Goal: Find specific page/section: Find specific page/section

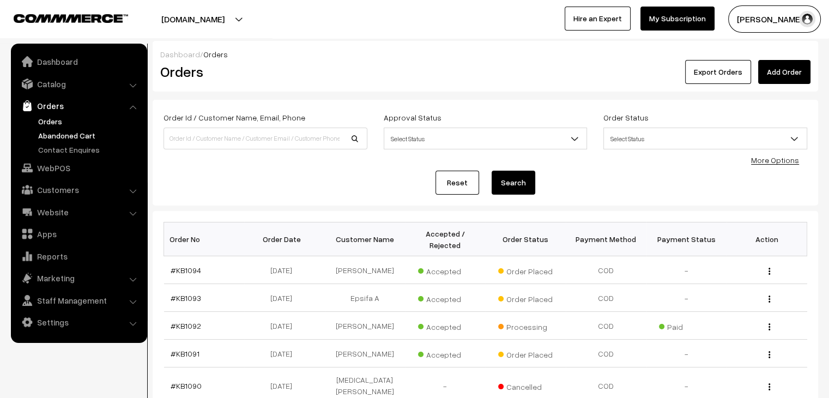
click at [50, 139] on link "Abandoned Cart" at bounding box center [89, 135] width 108 height 11
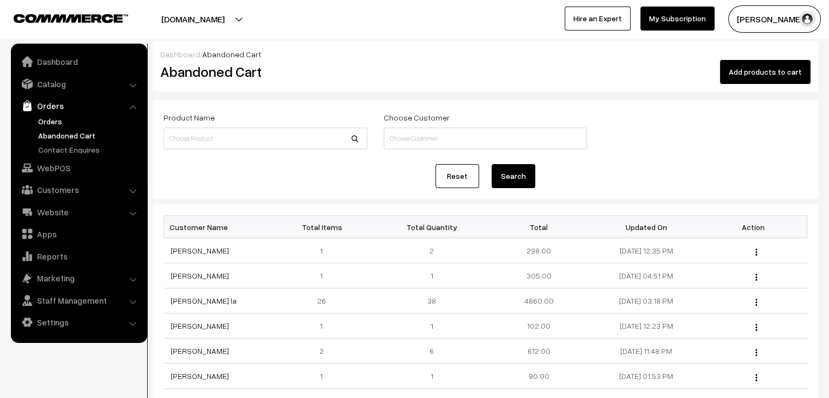
click at [41, 124] on link "Orders" at bounding box center [89, 121] width 108 height 11
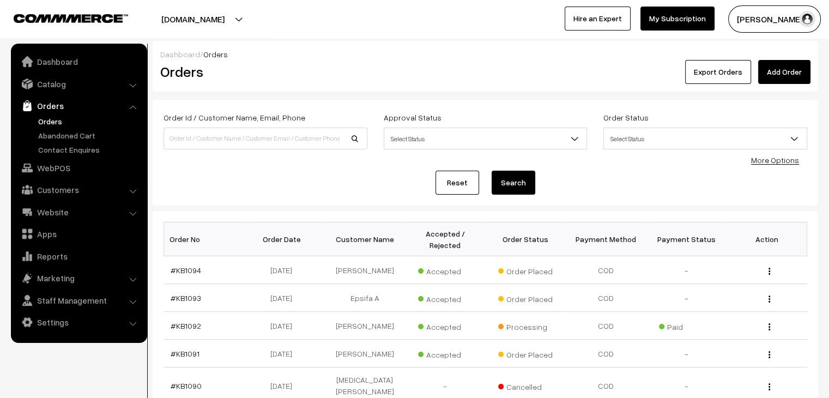
click at [57, 123] on link "Orders" at bounding box center [89, 121] width 108 height 11
click at [76, 134] on link "Abandoned Cart" at bounding box center [89, 135] width 108 height 11
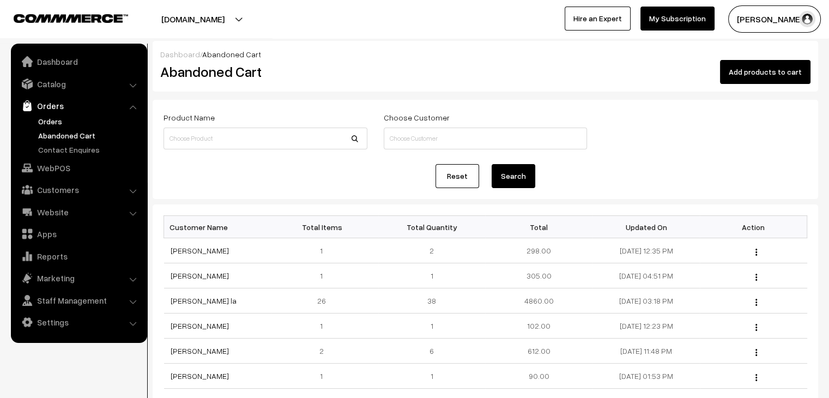
click at [52, 120] on link "Orders" at bounding box center [89, 121] width 108 height 11
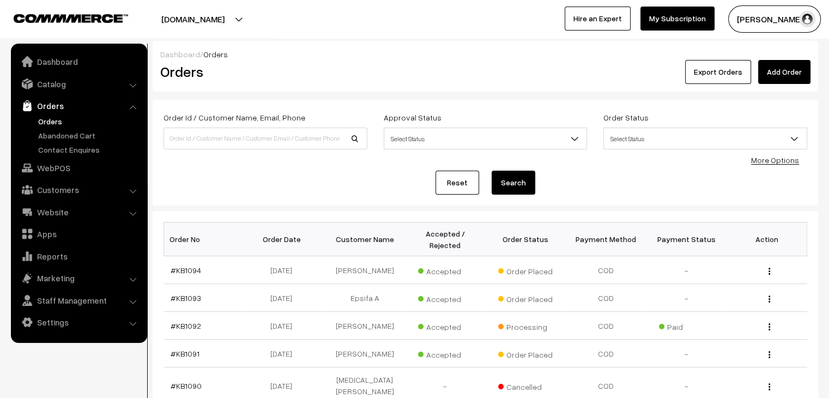
click at [53, 125] on link "Orders" at bounding box center [89, 121] width 108 height 11
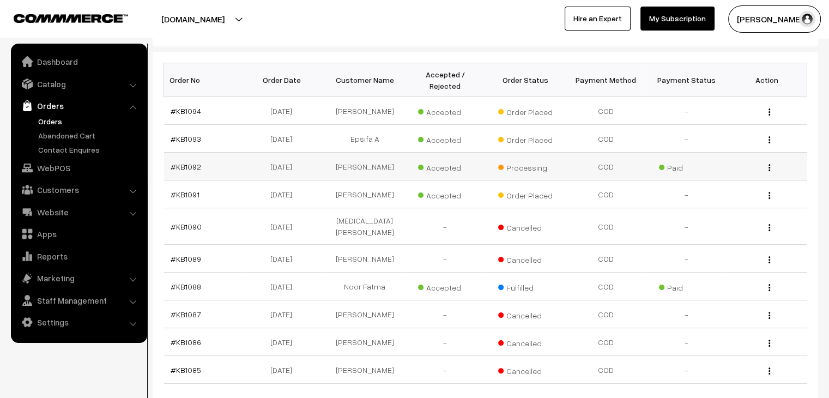
scroll to position [164, 0]
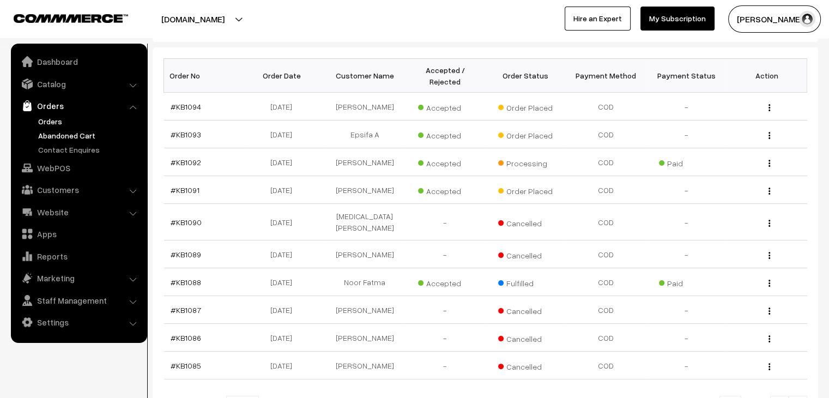
click at [76, 136] on link "Abandoned Cart" at bounding box center [89, 135] width 108 height 11
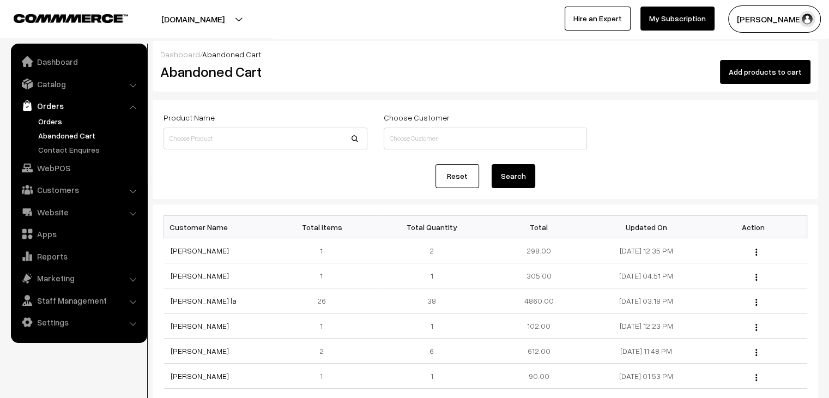
click at [46, 125] on link "Orders" at bounding box center [89, 121] width 108 height 11
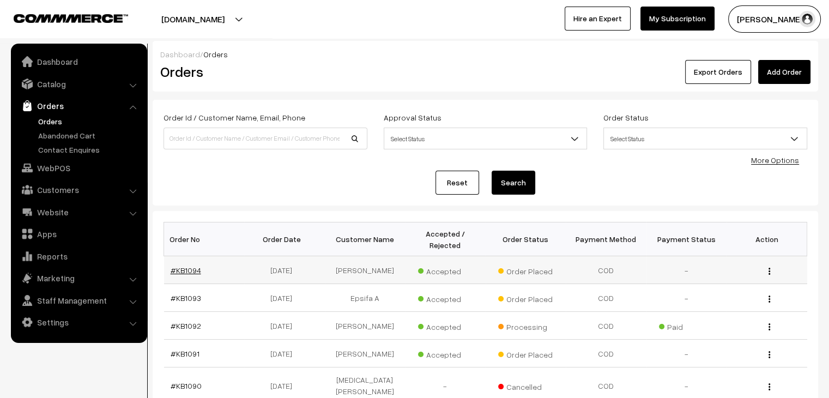
click at [181, 266] on link "#KB1094" at bounding box center [186, 270] width 31 height 9
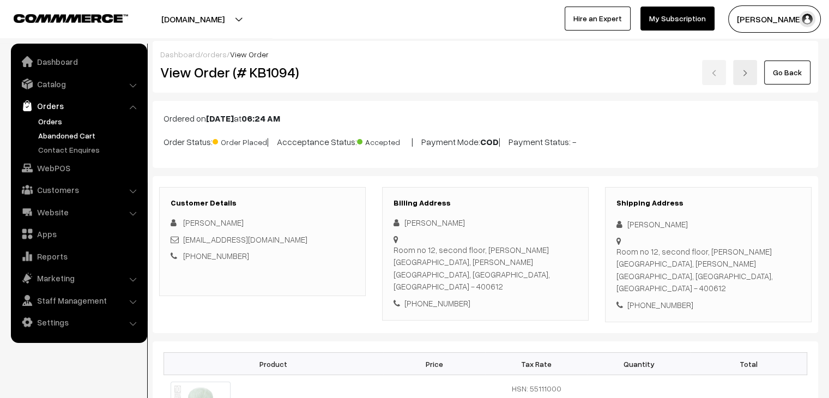
click at [57, 132] on link "Abandoned Cart" at bounding box center [89, 135] width 108 height 11
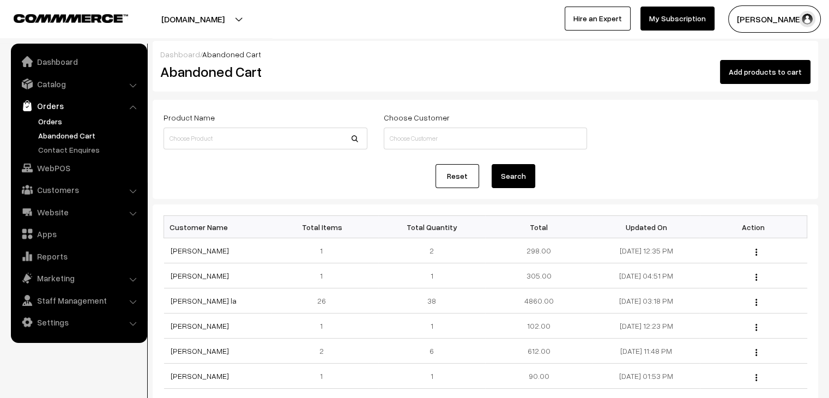
click at [48, 122] on link "Orders" at bounding box center [89, 121] width 108 height 11
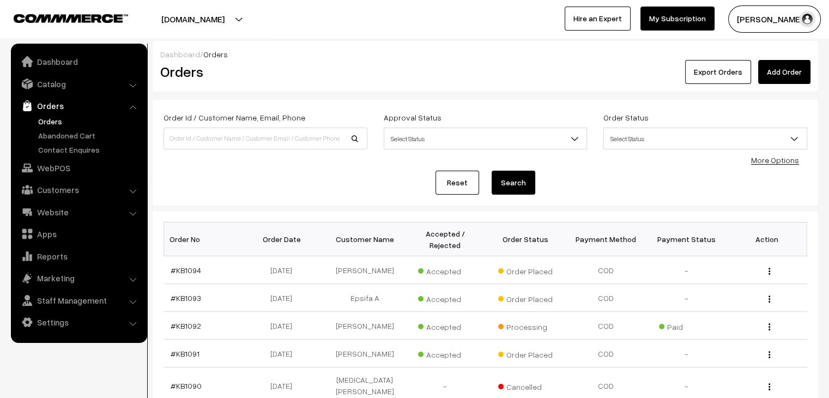
click at [52, 128] on ul "Orders" at bounding box center [79, 136] width 131 height 40
click at [93, 137] on link "Abandoned Cart" at bounding box center [89, 135] width 108 height 11
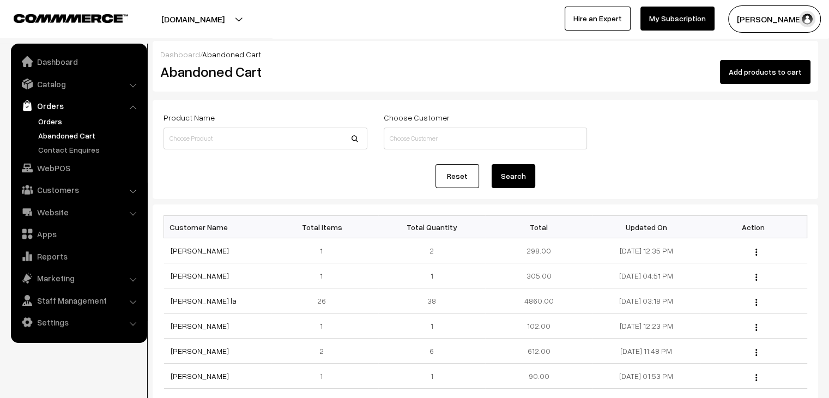
click at [48, 122] on link "Orders" at bounding box center [89, 121] width 108 height 11
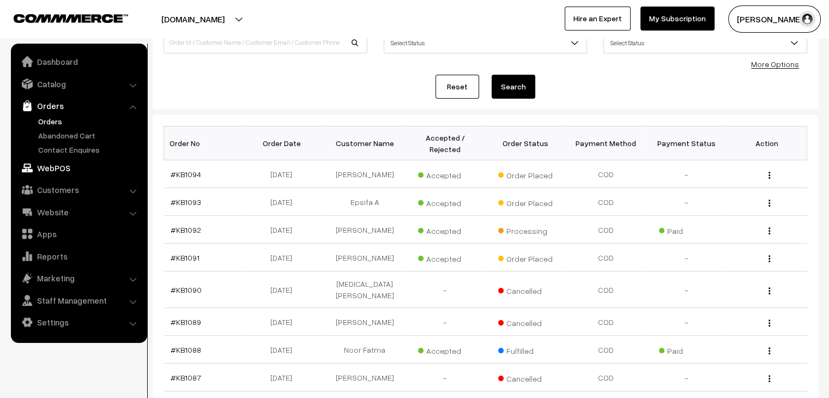
scroll to position [109, 0]
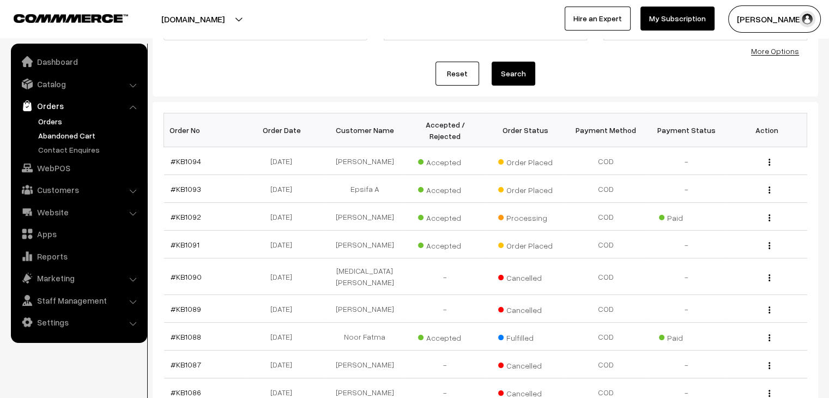
click at [79, 132] on link "Abandoned Cart" at bounding box center [89, 135] width 108 height 11
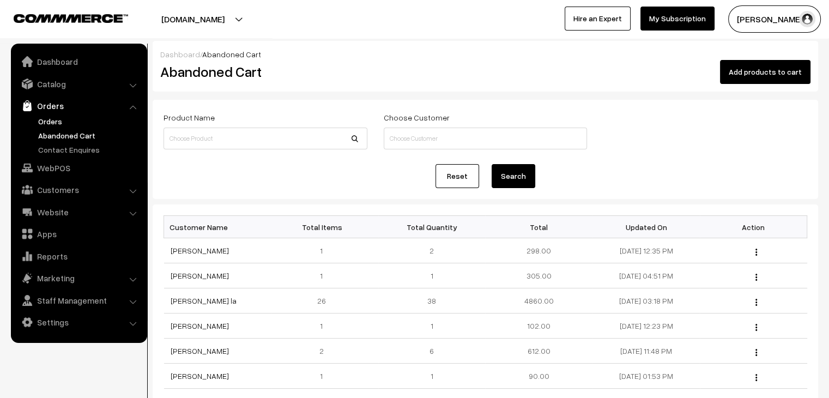
click at [47, 117] on link "Orders" at bounding box center [89, 121] width 108 height 11
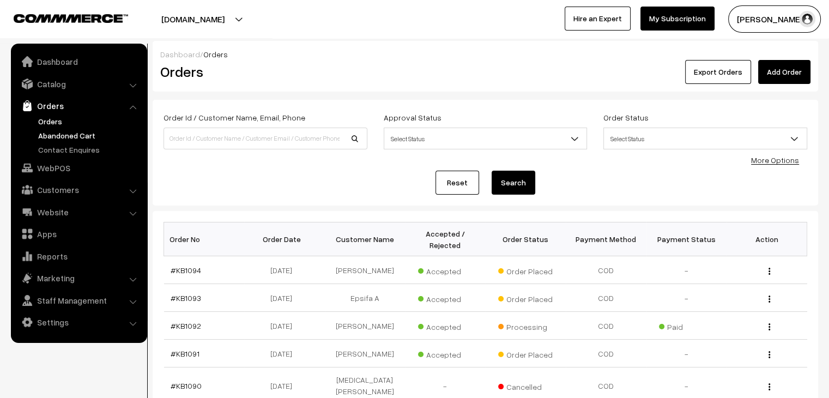
click at [63, 138] on link "Abandoned Cart" at bounding box center [89, 135] width 108 height 11
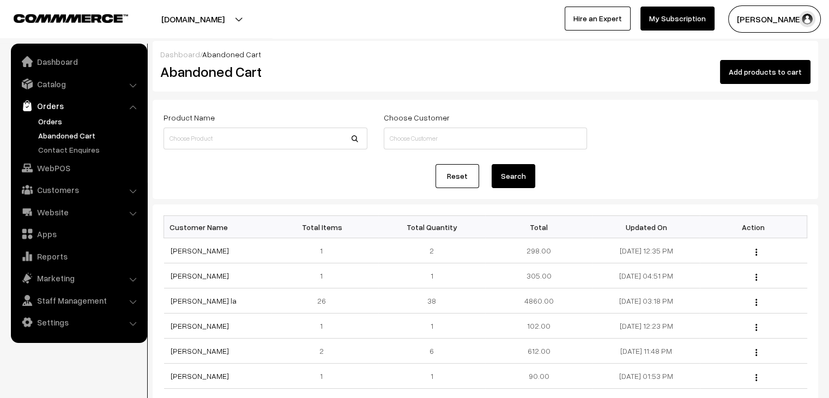
click at [85, 118] on link "Orders" at bounding box center [89, 121] width 108 height 11
click at [46, 121] on link "Orders" at bounding box center [89, 121] width 108 height 11
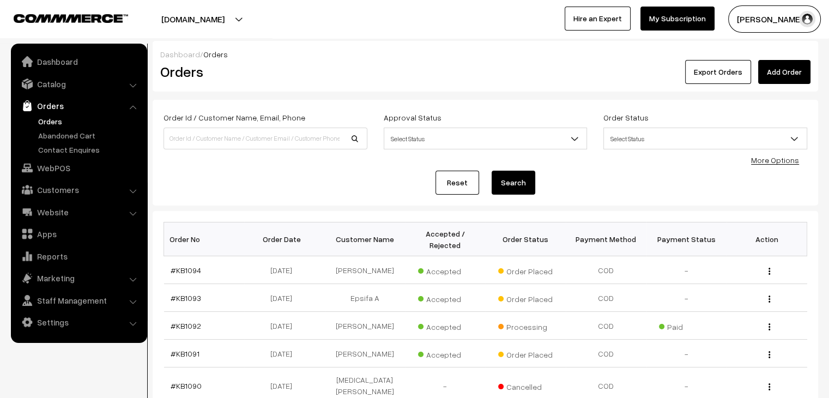
click at [83, 128] on ul "Orders" at bounding box center [79, 136] width 131 height 40
click at [83, 134] on link "Abandoned Cart" at bounding box center [89, 135] width 108 height 11
click at [89, 134] on link "Abandoned Cart" at bounding box center [89, 135] width 108 height 11
